Goal: Information Seeking & Learning: Learn about a topic

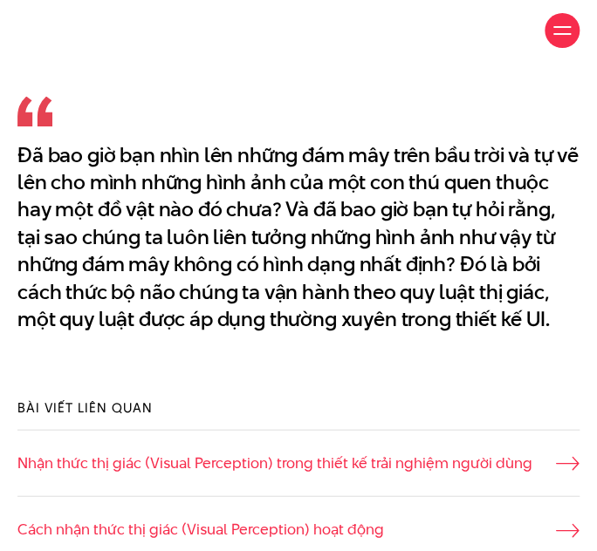
scroll to position [713, 0]
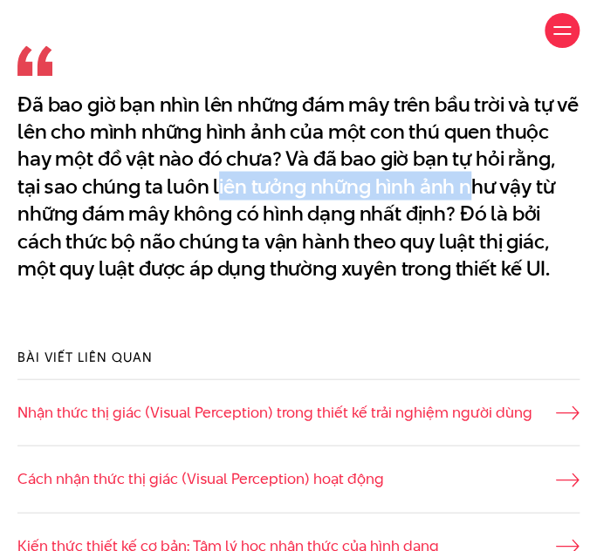
drag, startPoint x: 216, startPoint y: 188, endPoint x: 474, endPoint y: 178, distance: 258.3
click at [474, 178] on p "Đã bao giờ bạn nhìn lên những đám mây trên bầu trời và tự vẽ lên cho mình những…" at bounding box center [298, 186] width 562 height 192
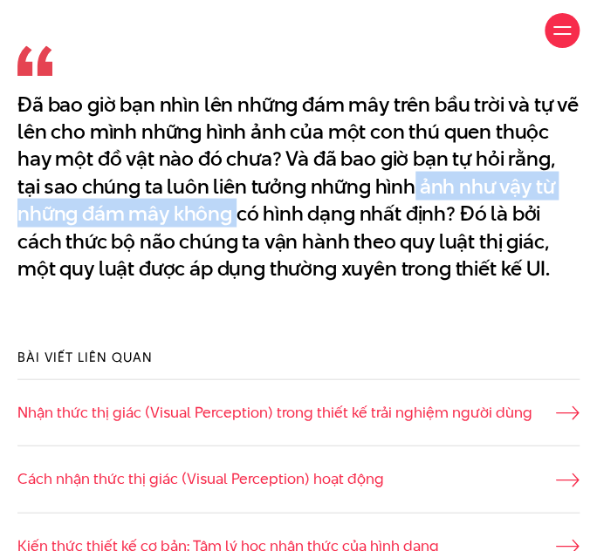
drag, startPoint x: 235, startPoint y: 200, endPoint x: 426, endPoint y: 193, distance: 190.3
click at [416, 193] on p "Đã bao giờ bạn nhìn lên những đám mây trên bầu trời và tự vẽ lên cho mình những…" at bounding box center [298, 186] width 562 height 192
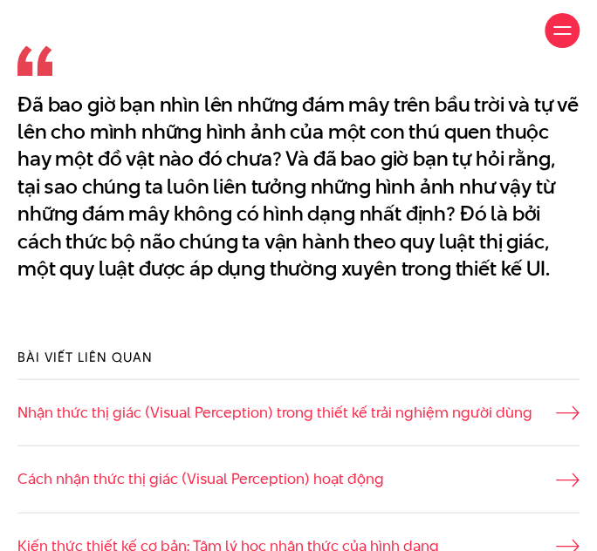
click at [441, 213] on p "Đã bao giờ bạn nhìn lên những đám mây trên bầu trời và tự vẽ lên cho mình những…" at bounding box center [298, 186] width 562 height 192
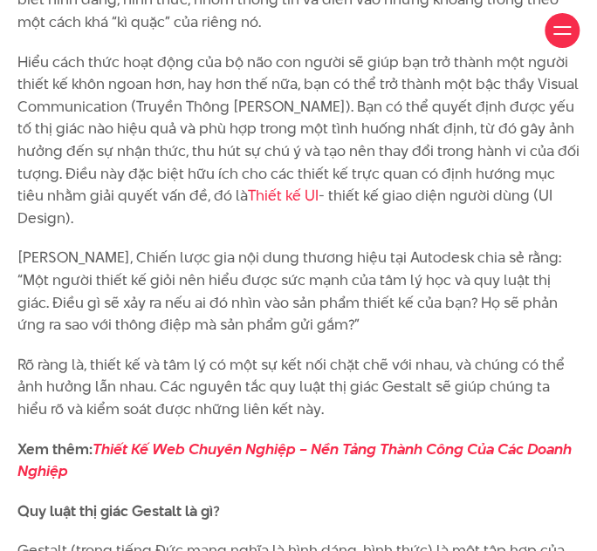
scroll to position [1823, 0]
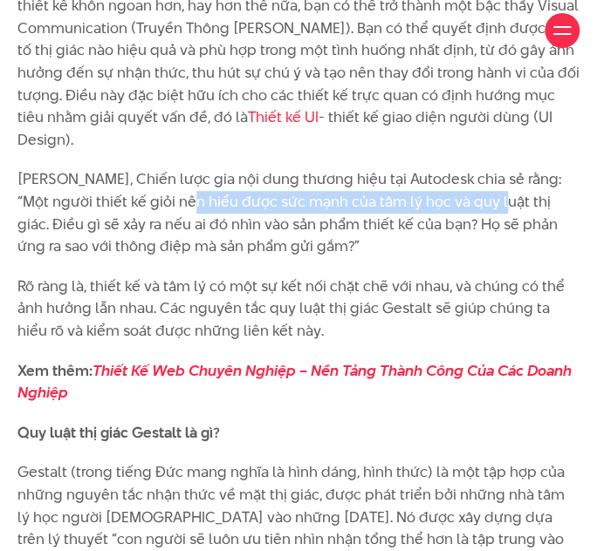
drag, startPoint x: 166, startPoint y: 184, endPoint x: 476, endPoint y: 184, distance: 310.5
click at [476, 184] on p "[PERSON_NAME], Chiến lược gia nội dung thương hiệu tại Autodesk chia sẻ rằng: “…" at bounding box center [298, 212] width 562 height 89
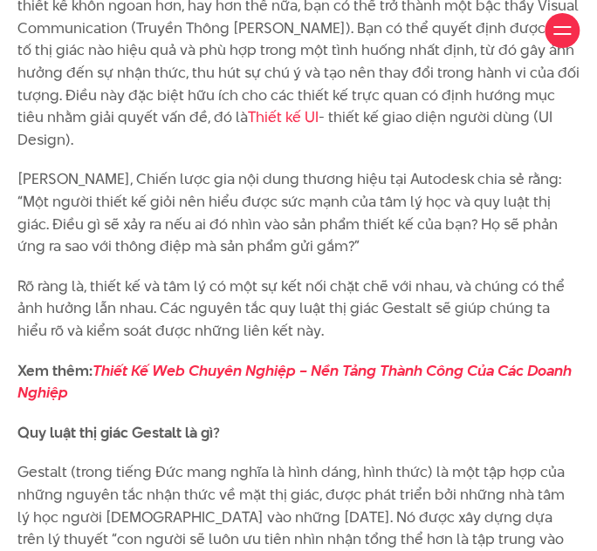
click at [512, 188] on p "[PERSON_NAME], Chiến lược gia nội dung thương hiệu tại Autodesk chia sẻ rằng: “…" at bounding box center [298, 212] width 562 height 89
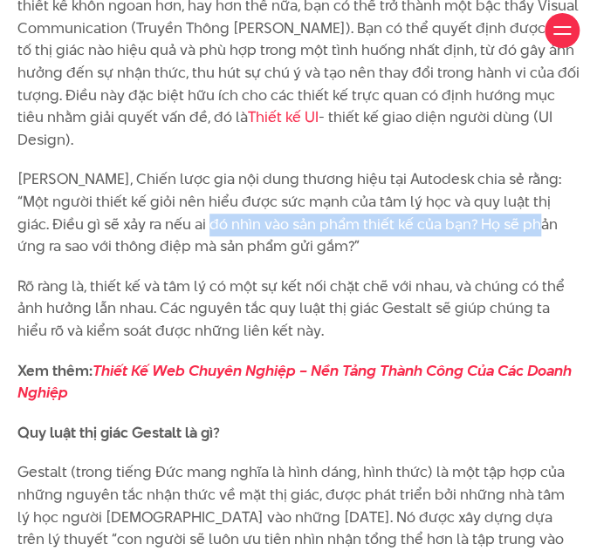
drag, startPoint x: 144, startPoint y: 205, endPoint x: 477, endPoint y: 204, distance: 333.2
click at [477, 204] on p "[PERSON_NAME], Chiến lược gia nội dung thương hiệu tại Autodesk chia sẻ rằng: “…" at bounding box center [298, 212] width 562 height 89
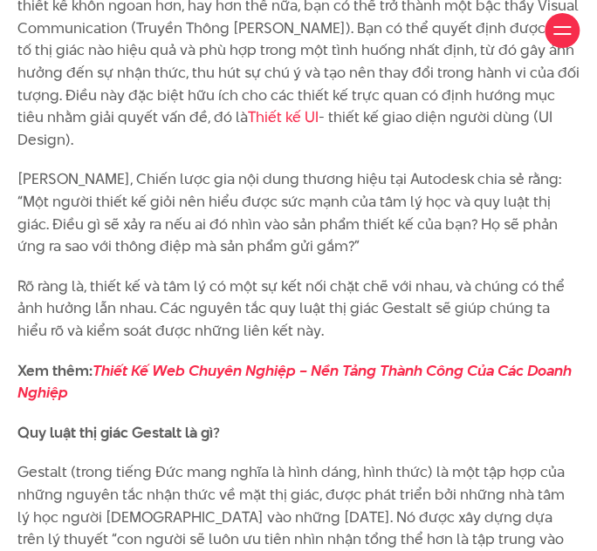
click at [521, 204] on p "[PERSON_NAME], Chiến lược gia nội dung thương hiệu tại Autodesk chia sẻ rằng: “…" at bounding box center [298, 212] width 562 height 89
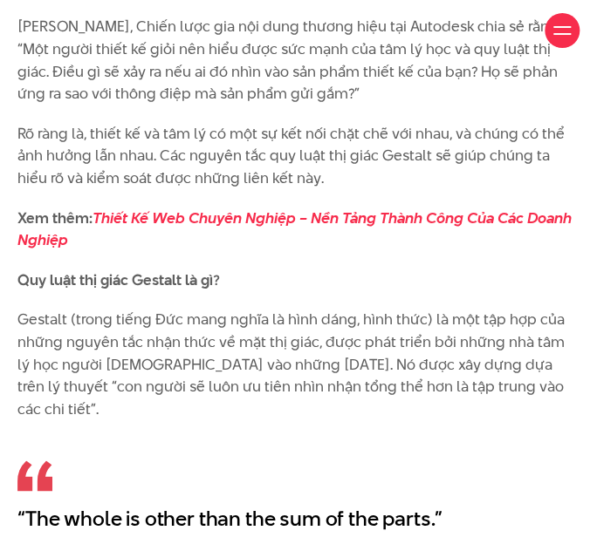
scroll to position [2061, 0]
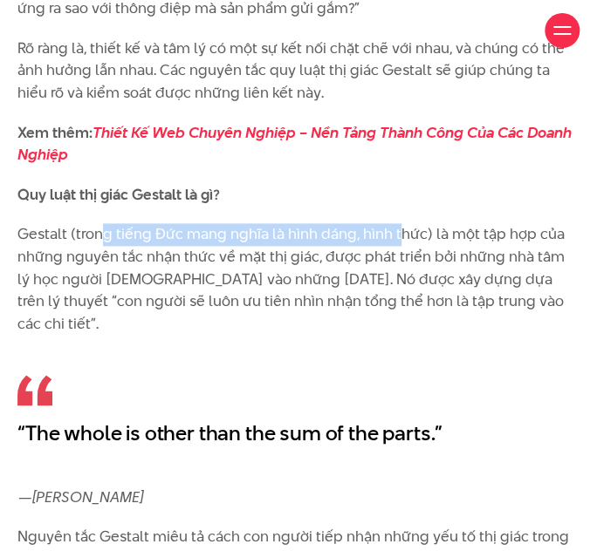
drag, startPoint x: 98, startPoint y: 215, endPoint x: 399, endPoint y: 204, distance: 302.0
click at [399, 223] on p "Gestalt (trong tiếng Đức mang nghĩa là hình dáng, hình thức) là một tập hợp của…" at bounding box center [298, 279] width 562 height 112
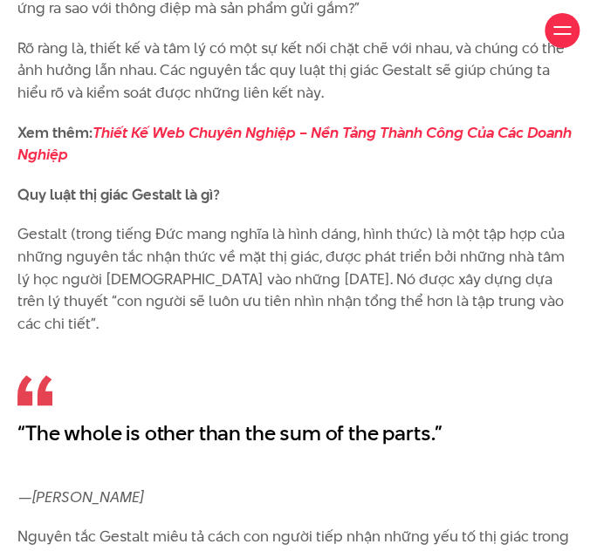
click at [462, 223] on p "Gestalt (trong tiếng Đức mang nghĩa là hình dáng, hình thức) là một tập hợp của…" at bounding box center [298, 279] width 562 height 112
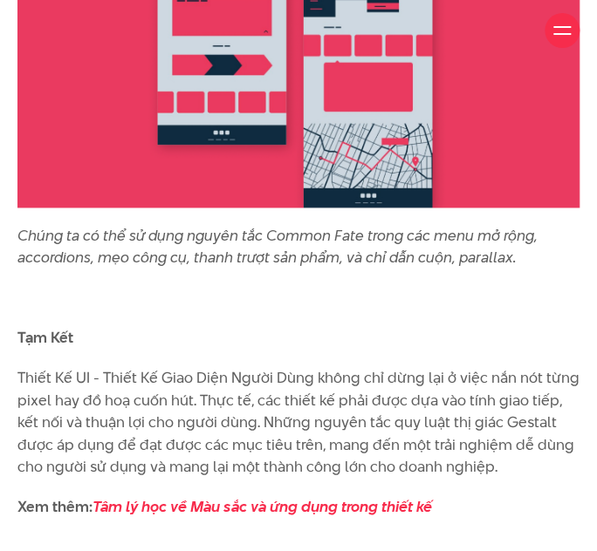
scroll to position [12052, 0]
